Goal: Check status

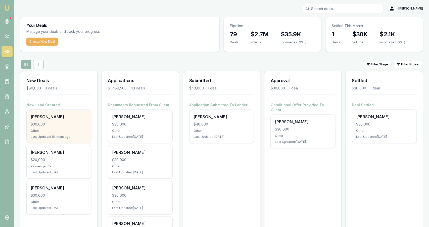
click at [48, 127] on div "Adam Kirkbride $30,000 Other Last Updated: 18 hours ago" at bounding box center [59, 126] width 64 height 33
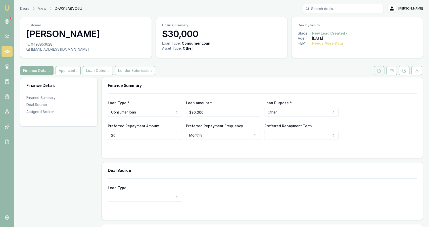
click at [379, 71] on icon at bounding box center [379, 71] width 4 height 4
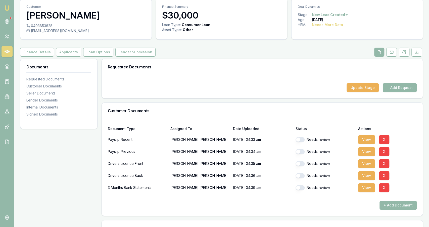
scroll to position [19, 0]
click at [364, 140] on button "View" at bounding box center [366, 139] width 17 height 9
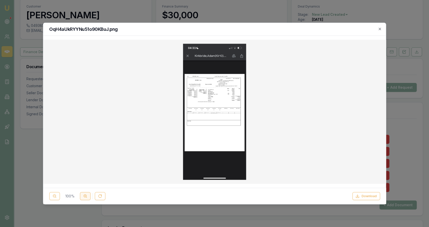
click at [82, 197] on button at bounding box center [85, 196] width 11 height 8
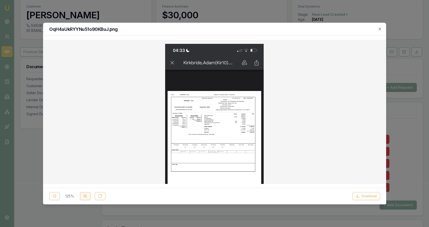
click at [82, 197] on button at bounding box center [85, 196] width 11 height 8
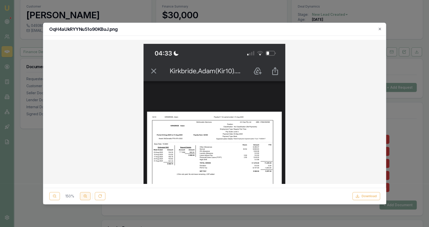
click at [82, 197] on button at bounding box center [85, 196] width 11 height 8
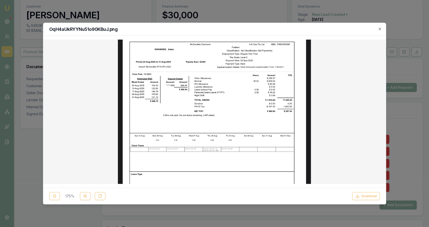
scroll to position [106, 0]
click at [228, 82] on img at bounding box center [214, 145] width 334 height 417
click at [378, 30] on icon "button" at bounding box center [379, 29] width 4 height 4
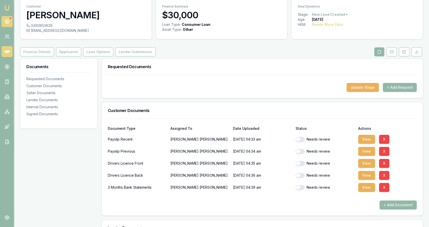
click at [7, 22] on circle at bounding box center [7, 21] width 1 height 1
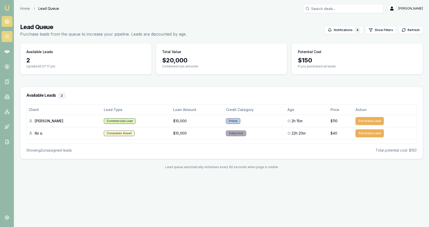
click at [5, 39] on icon at bounding box center [7, 36] width 5 height 5
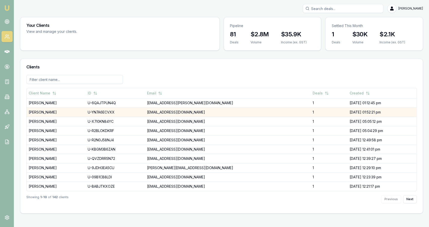
click at [55, 112] on td "[PERSON_NAME]" at bounding box center [56, 112] width 59 height 9
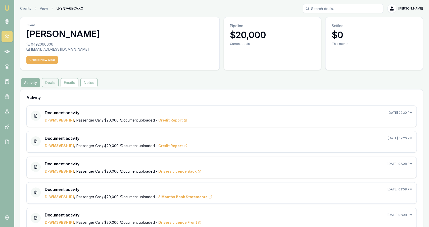
click at [56, 84] on button "Deals" at bounding box center [50, 82] width 17 height 9
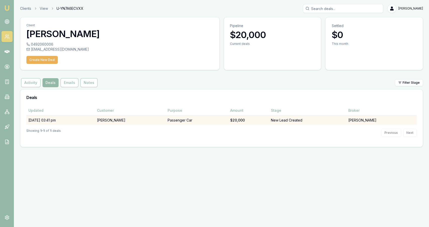
click at [95, 120] on td "[DATE] 03:41 pm" at bounding box center [60, 120] width 69 height 9
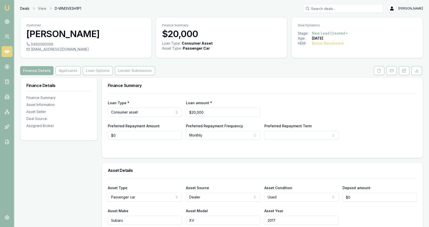
click at [22, 9] on link "Deals" at bounding box center [24, 8] width 9 height 5
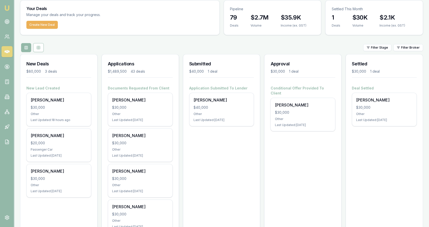
scroll to position [21, 0]
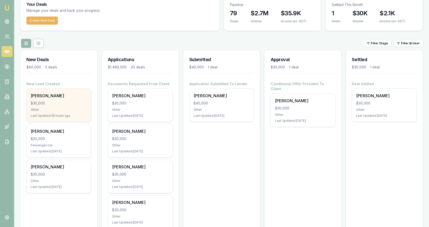
click at [89, 100] on div "[PERSON_NAME] $30,000 Other Last Updated: 18 hours ago" at bounding box center [59, 105] width 64 height 33
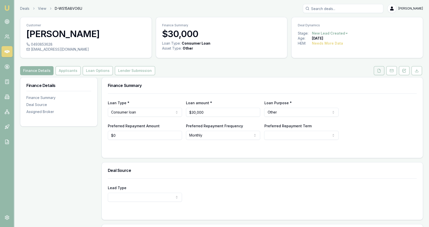
click at [380, 69] on icon at bounding box center [379, 71] width 4 height 4
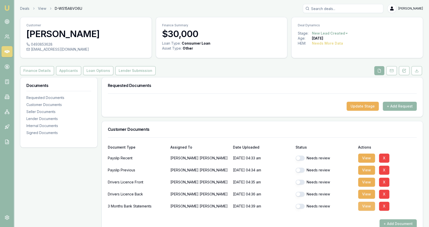
click at [363, 208] on button "View" at bounding box center [366, 206] width 17 height 9
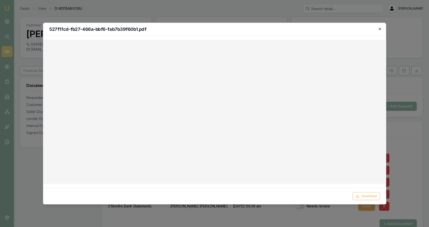
click at [380, 28] on icon "button" at bounding box center [379, 29] width 4 height 4
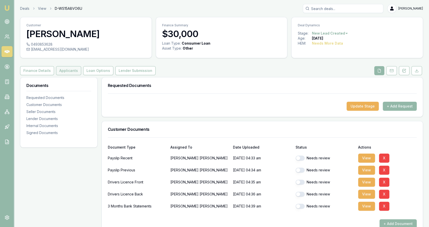
click at [74, 75] on button "Applicants" at bounding box center [68, 70] width 25 height 9
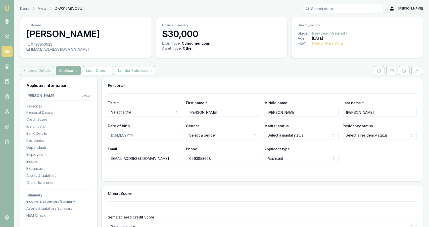
click at [41, 70] on button "Finance Details" at bounding box center [37, 70] width 34 height 9
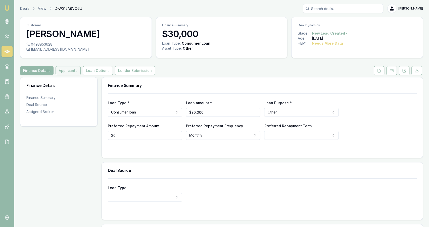
click at [62, 74] on button "Applicants" at bounding box center [67, 70] width 25 height 9
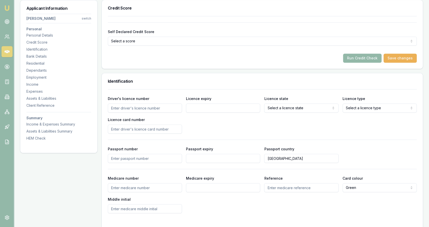
scroll to position [186, 0]
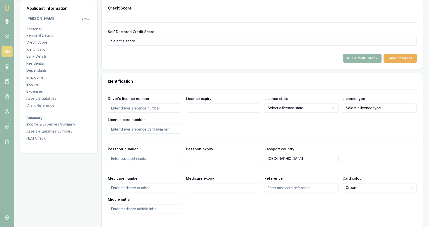
click at [244, 62] on div "Run Credit Check Save changes" at bounding box center [262, 58] width 309 height 9
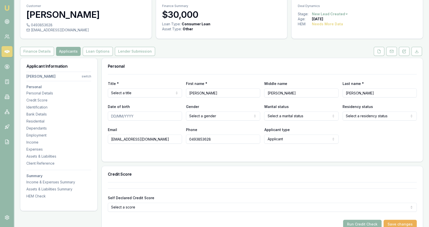
scroll to position [0, 0]
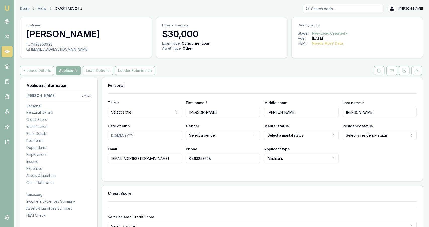
click at [378, 72] on icon at bounding box center [379, 71] width 4 height 4
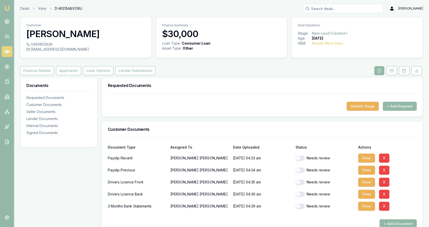
scroll to position [10, 0]
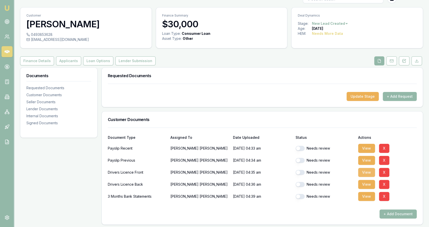
click at [368, 174] on button "View" at bounding box center [366, 172] width 17 height 9
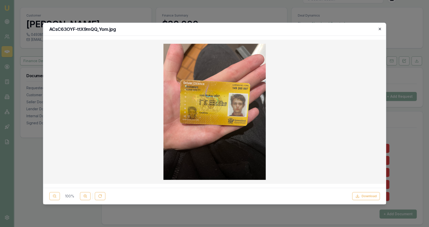
click at [379, 28] on icon "button" at bounding box center [379, 29] width 4 height 4
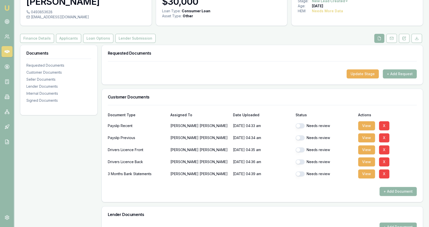
scroll to position [33, 0]
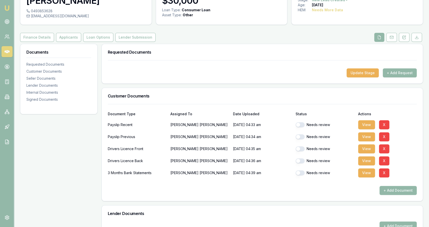
click at [299, 126] on button "button" at bounding box center [299, 125] width 9 height 5
click at [301, 125] on button "button" at bounding box center [299, 125] width 9 height 5
checkbox input "false"
click at [66, 40] on button "Applicants" at bounding box center [68, 37] width 25 height 9
